Goal: Information Seeking & Learning: Understand process/instructions

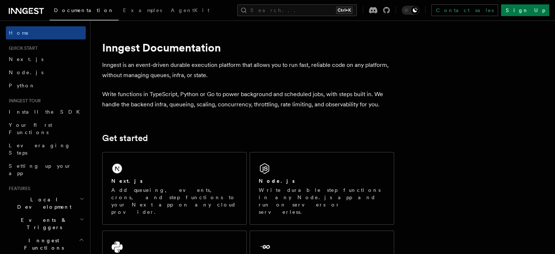
click at [123, 177] on h2 "Next.js" at bounding box center [126, 180] width 31 height 7
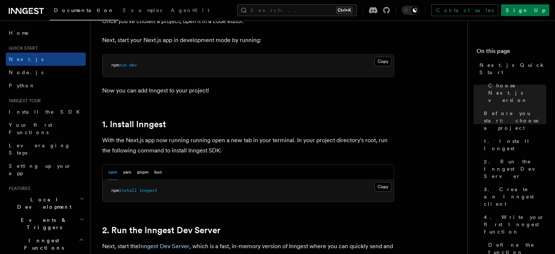
scroll to position [328, 0]
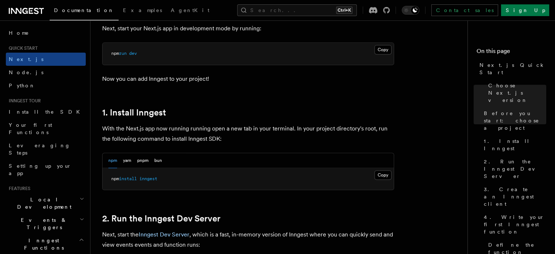
click at [384, 176] on button "Copy Copied" at bounding box center [382, 174] width 17 height 9
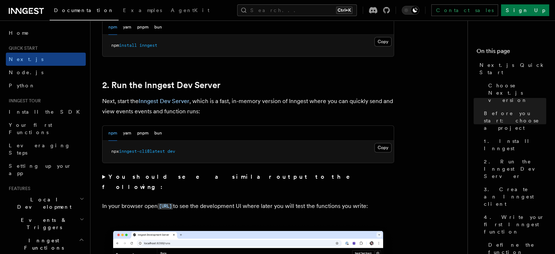
scroll to position [474, 0]
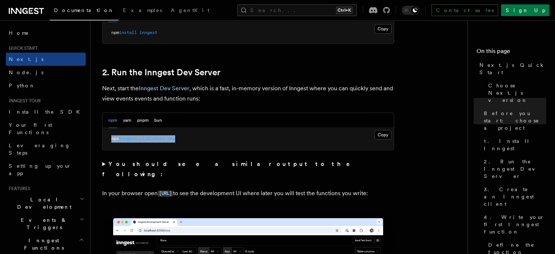
drag, startPoint x: 181, startPoint y: 138, endPoint x: 109, endPoint y: 142, distance: 72.7
click at [109, 142] on pre "npx inngest-cli@latest dev" at bounding box center [247, 139] width 291 height 22
copy span "npx inngest-cli@latest dev"
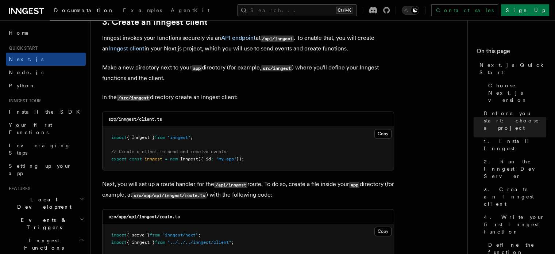
scroll to position [875, 0]
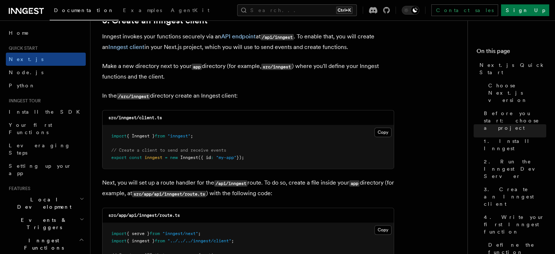
drag, startPoint x: 380, startPoint y: 130, endPoint x: 391, endPoint y: 138, distance: 13.9
click at [380, 130] on button "Copy Copied" at bounding box center [382, 131] width 17 height 9
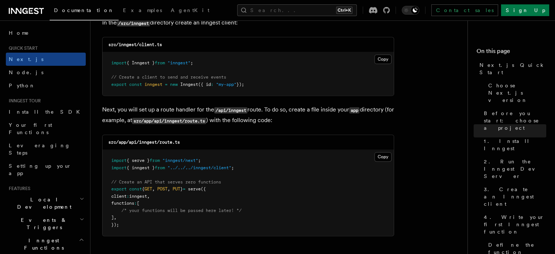
click at [144, 143] on code "src/app/api/inngest/route.ts" at bounding box center [143, 141] width 71 height 5
copy code "inngest"
drag, startPoint x: 381, startPoint y: 156, endPoint x: 419, endPoint y: 159, distance: 38.8
click at [381, 156] on button "Copy Copied" at bounding box center [382, 156] width 17 height 9
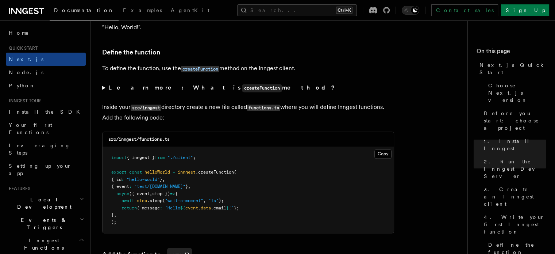
scroll to position [1277, 0]
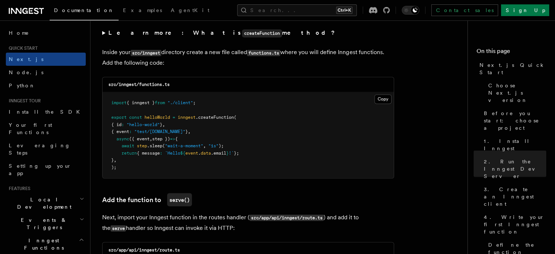
click at [379, 101] on button "Copy Copied" at bounding box center [382, 98] width 17 height 9
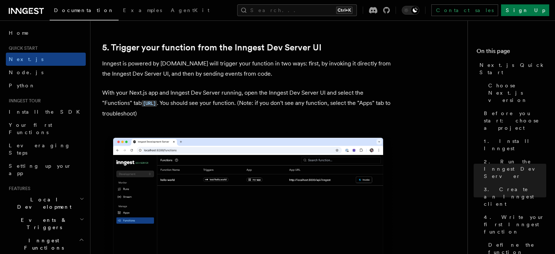
scroll to position [1678, 0]
